Goal: Transaction & Acquisition: Book appointment/travel/reservation

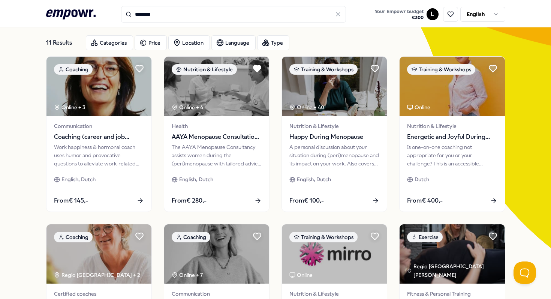
scroll to position [16, 0]
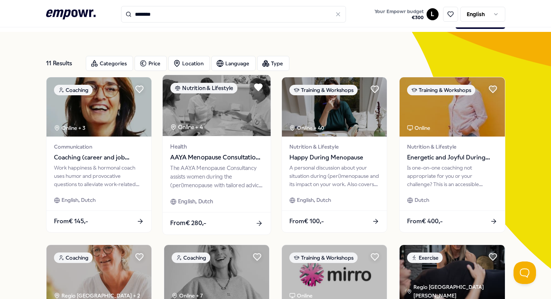
click at [195, 159] on span "AAYA Menopause Consultation Gynaecologist" at bounding box center [216, 157] width 93 height 10
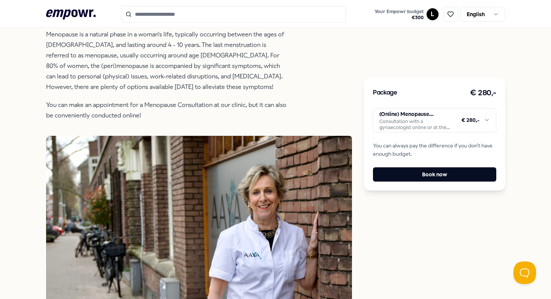
scroll to position [275, 0]
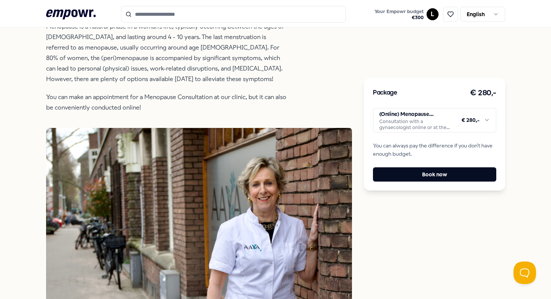
click at [487, 118] on html ".empowr-logo_svg__cls-1{fill:#03032f} Your Empowr budget € 300 L English All ca…" at bounding box center [275, 149] width 551 height 299
click at [395, 146] on span "You can always pay the difference if you don't have enough budget." at bounding box center [434, 149] width 123 height 17
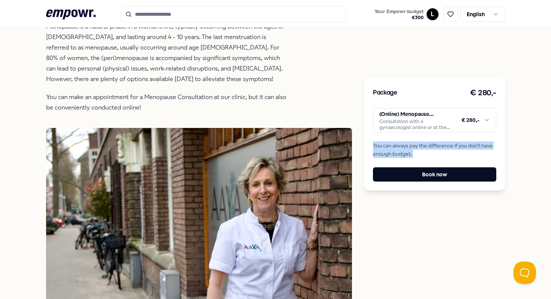
click at [395, 146] on span "You can always pay the difference if you don't have enough budget." at bounding box center [434, 149] width 123 height 17
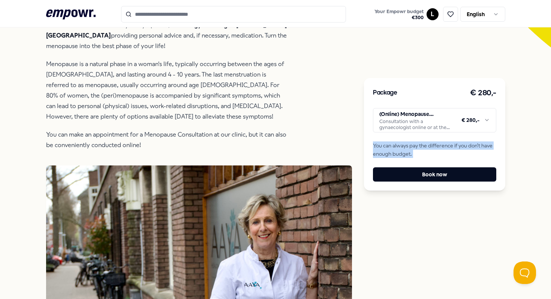
scroll to position [237, 0]
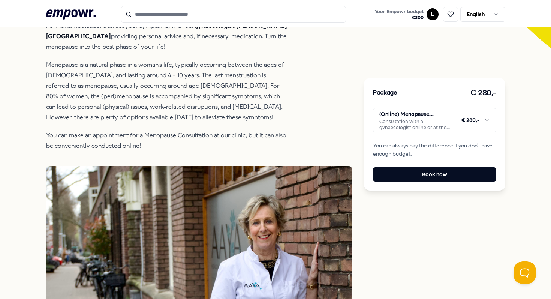
click at [210, 136] on p "You can make an appointment for a Menopause Consultation at our clinic, but it …" at bounding box center [168, 140] width 244 height 21
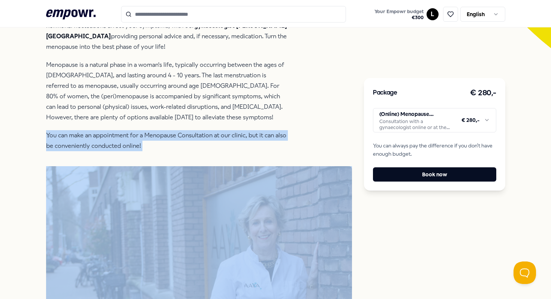
click at [210, 136] on p "You can make an appointment for a Menopause Consultation at our clinic, but it …" at bounding box center [168, 140] width 244 height 21
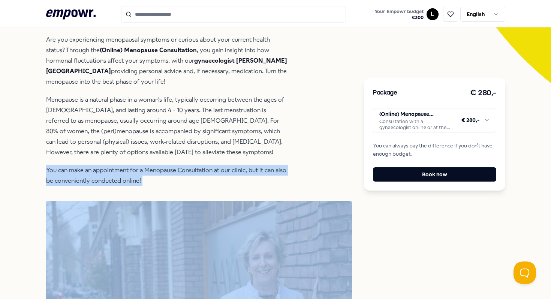
scroll to position [200, 0]
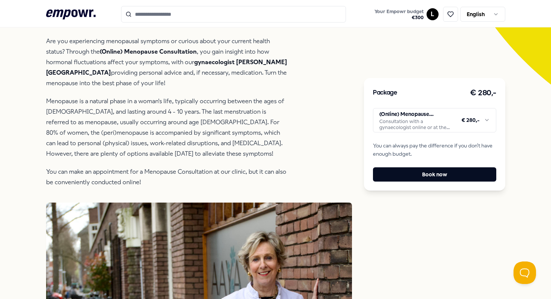
click at [142, 111] on p "Menopause is a natural phase in a woman's life, typically occurring between the…" at bounding box center [168, 127] width 244 height 63
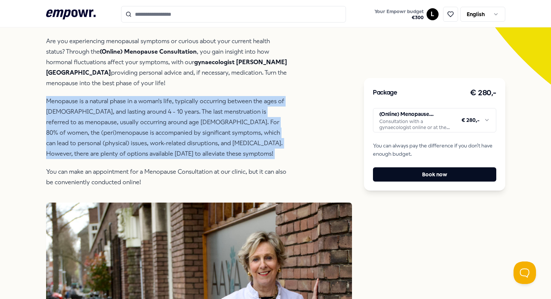
click at [142, 111] on p "Menopause is a natural phase in a woman's life, typically occurring between the…" at bounding box center [168, 127] width 244 height 63
